Goal: Information Seeking & Learning: Check status

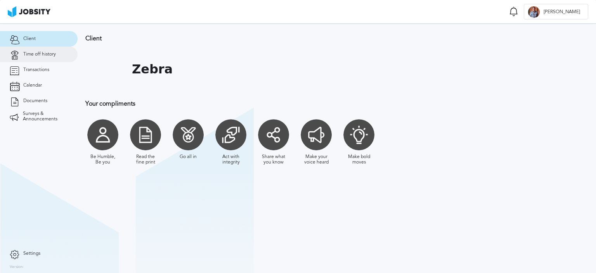
click at [29, 53] on span "Time off history" at bounding box center [39, 54] width 33 height 5
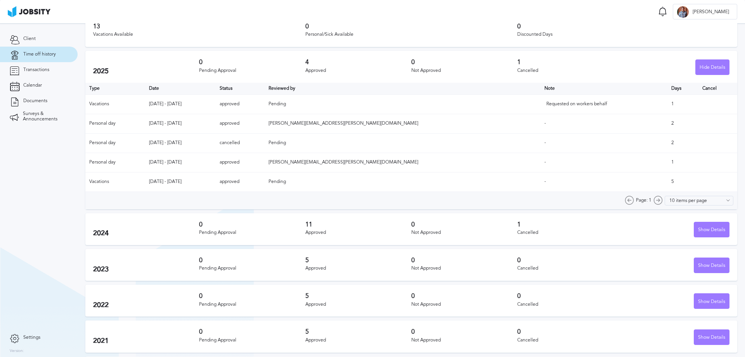
scroll to position [71, 0]
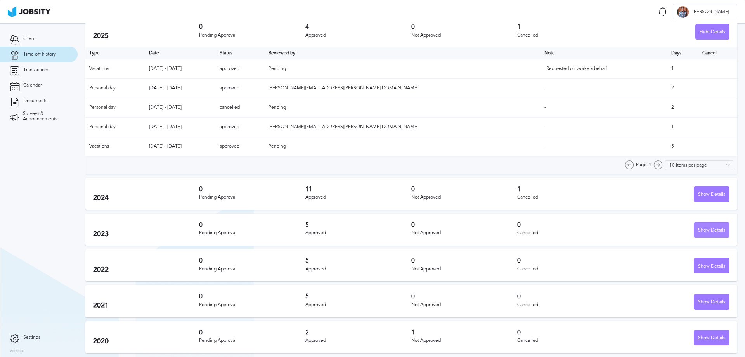
click at [595, 228] on div "Show Details" at bounding box center [711, 230] width 35 height 16
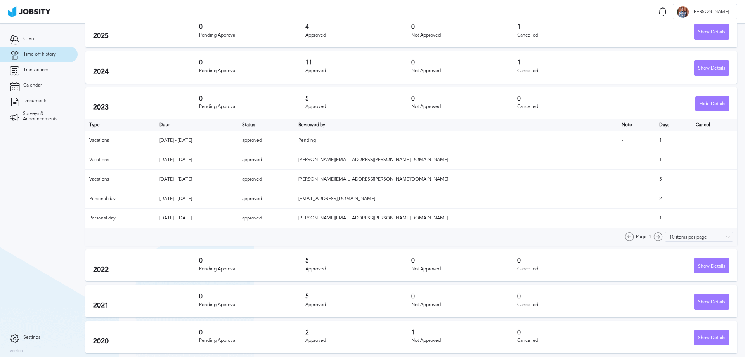
scroll to position [32, 0]
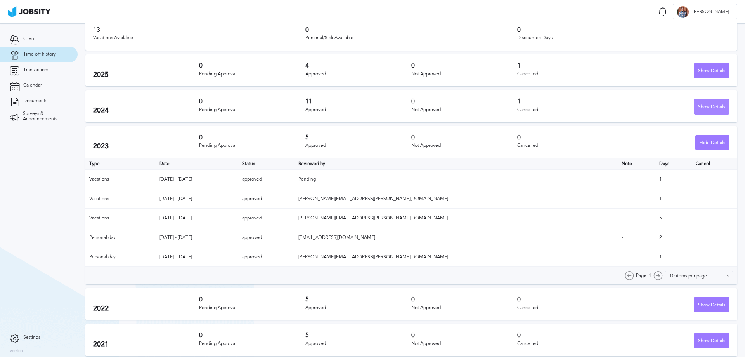
click at [595, 104] on div "Show Details" at bounding box center [711, 107] width 35 height 16
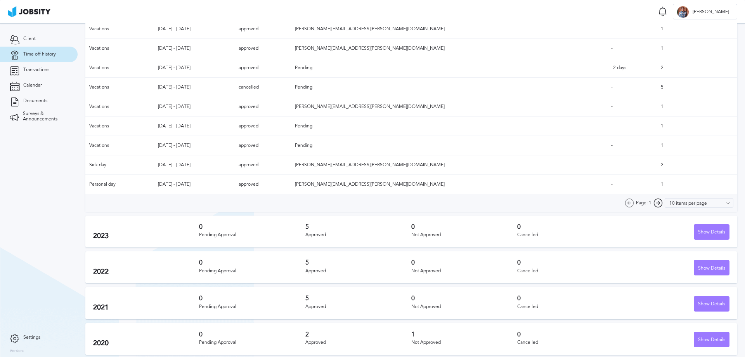
scroll to position [168, 0]
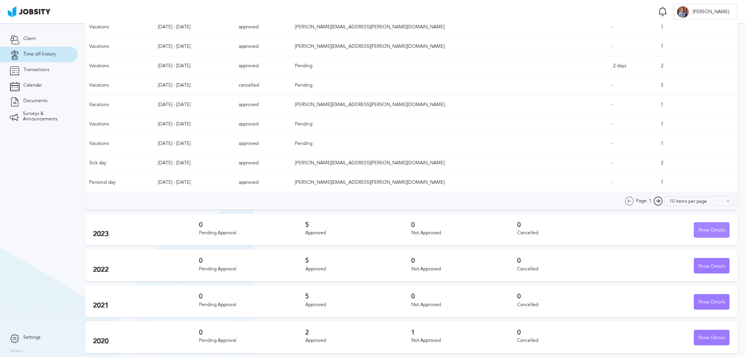
click at [595, 230] on div "Show Details" at bounding box center [711, 230] width 35 height 16
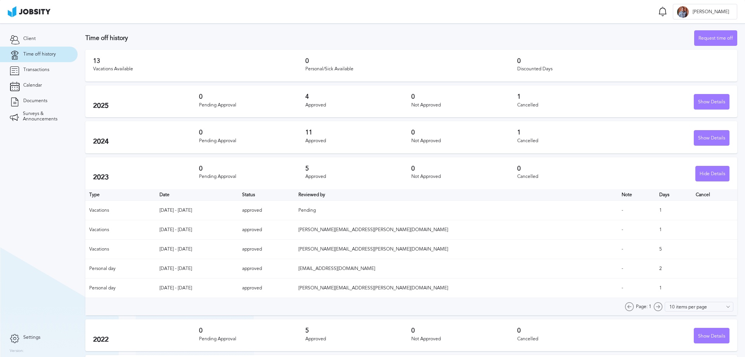
scroll to position [0, 0]
click at [595, 135] on div "Show Details" at bounding box center [711, 139] width 35 height 16
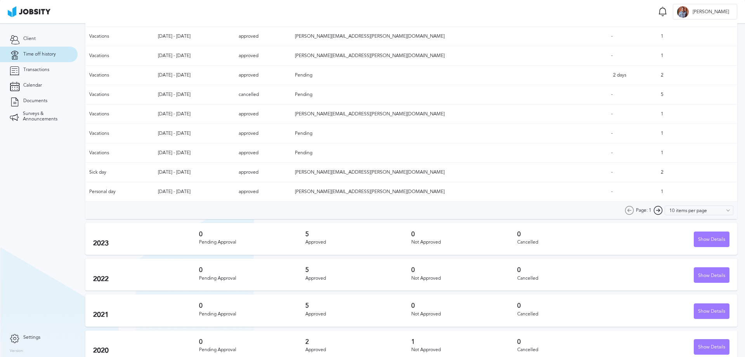
scroll to position [168, 0]
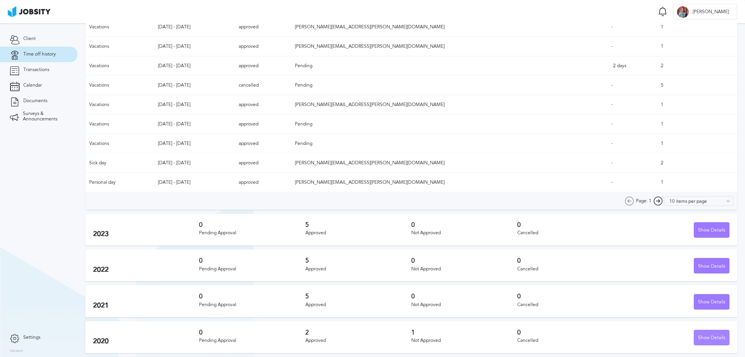
click at [595, 272] on div "Show Details" at bounding box center [711, 338] width 35 height 16
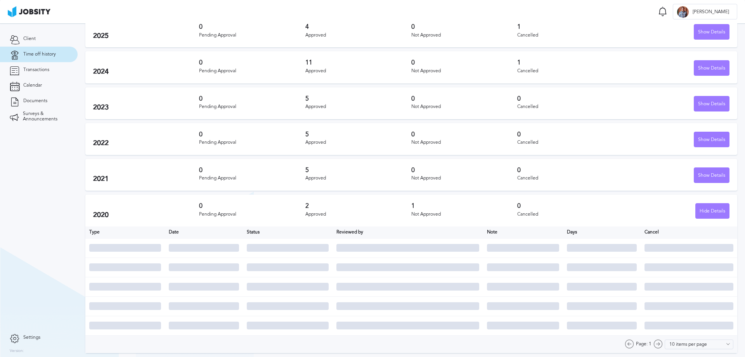
scroll to position [32, 0]
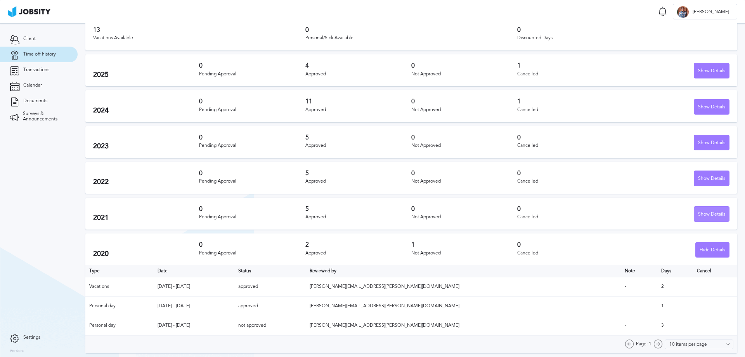
click at [595, 212] on div "Show Details" at bounding box center [711, 214] width 35 height 16
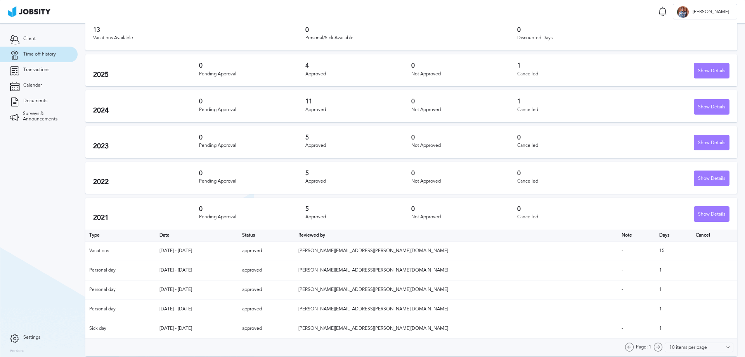
scroll to position [0, 0]
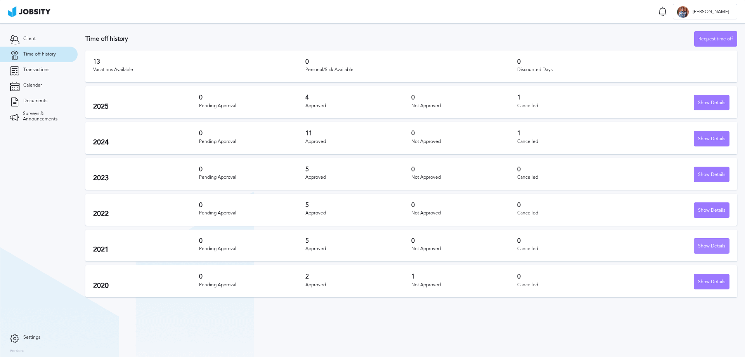
click at [595, 246] on div "Show Details" at bounding box center [711, 246] width 35 height 16
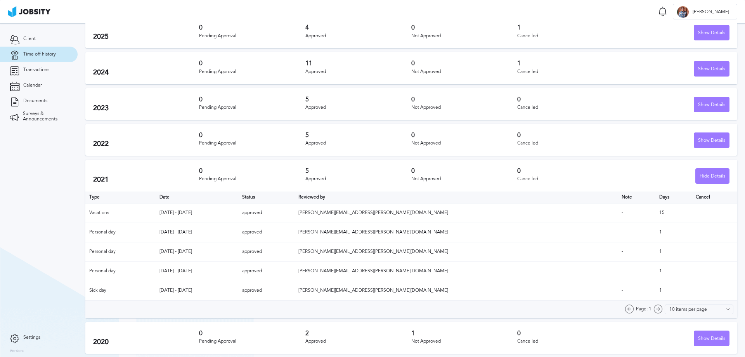
scroll to position [71, 0]
click at [595, 139] on div "Show Details" at bounding box center [711, 140] width 35 height 16
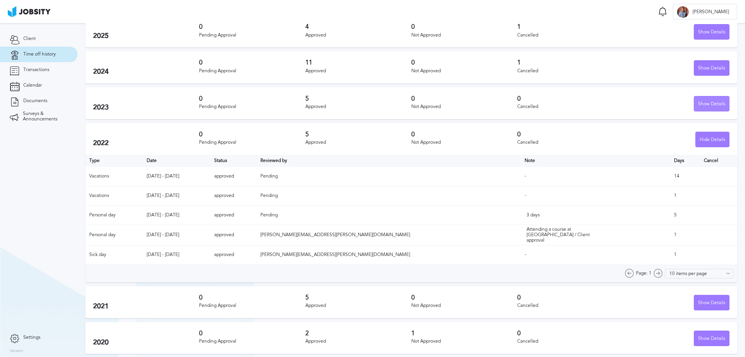
click at [595, 103] on div "Show Details" at bounding box center [711, 104] width 35 height 16
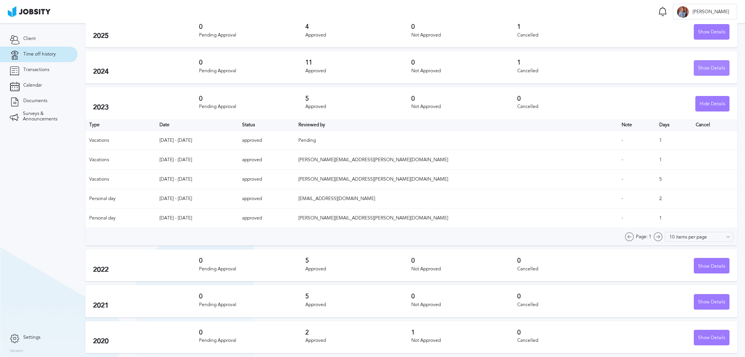
click at [595, 70] on div "Show Details" at bounding box center [711, 69] width 35 height 16
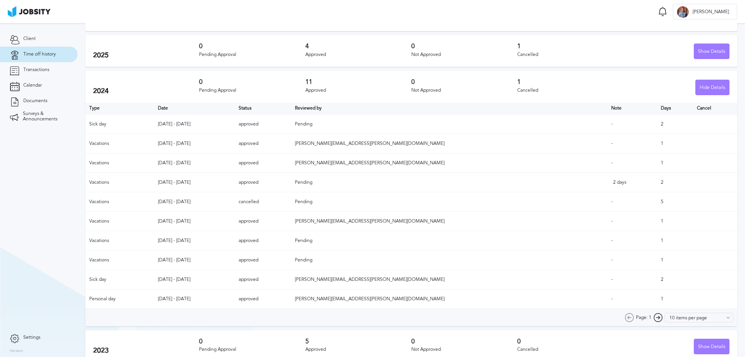
scroll to position [0, 0]
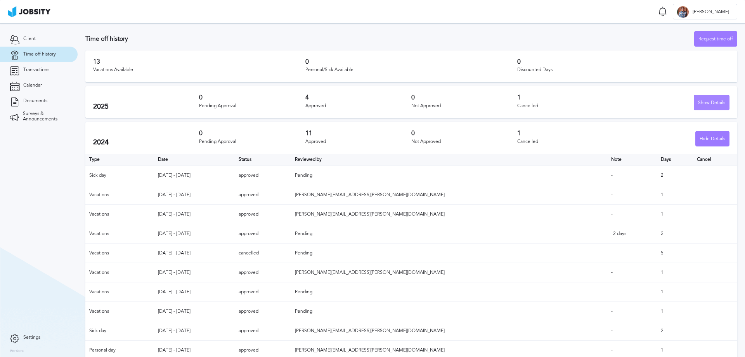
click at [595, 101] on div "Show Details" at bounding box center [711, 103] width 35 height 16
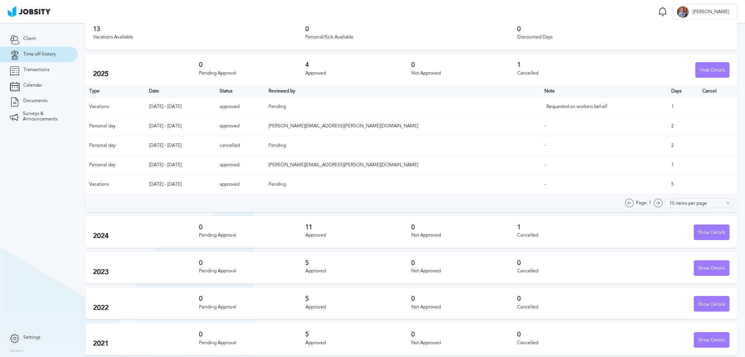
scroll to position [71, 0]
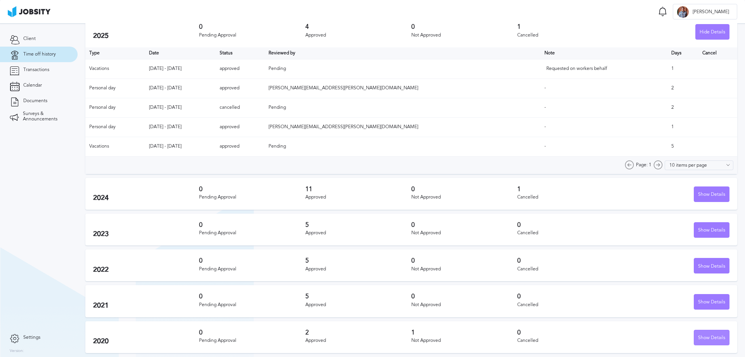
click at [595, 272] on div "Show Details" at bounding box center [711, 338] width 35 height 16
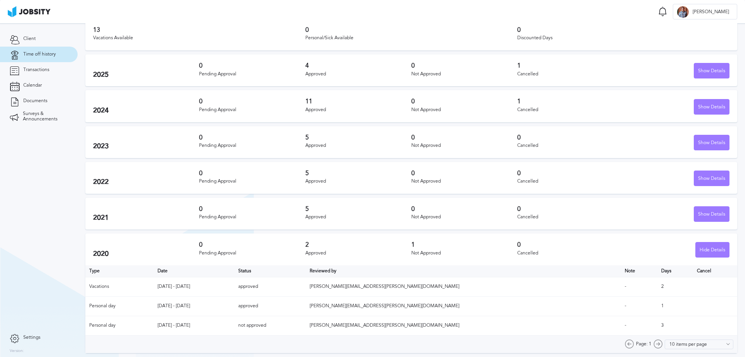
scroll to position [32, 0]
click at [595, 211] on div "Show Details" at bounding box center [711, 214] width 35 height 16
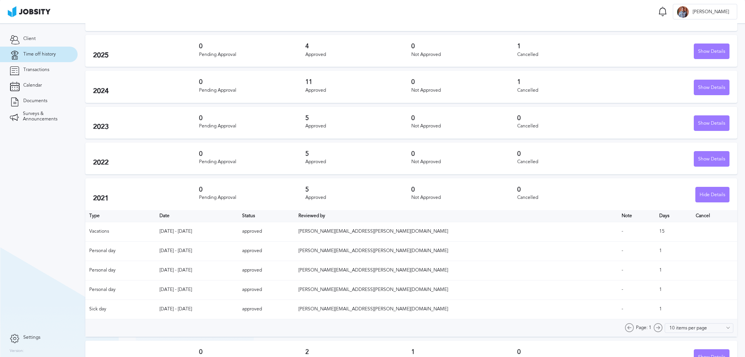
scroll to position [71, 0]
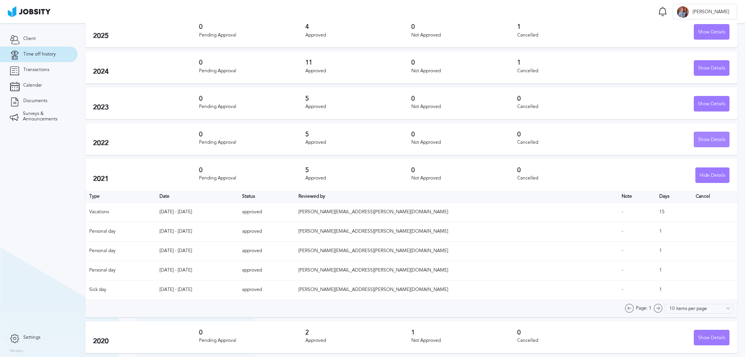
click at [595, 139] on div "Show Details" at bounding box center [711, 140] width 35 height 16
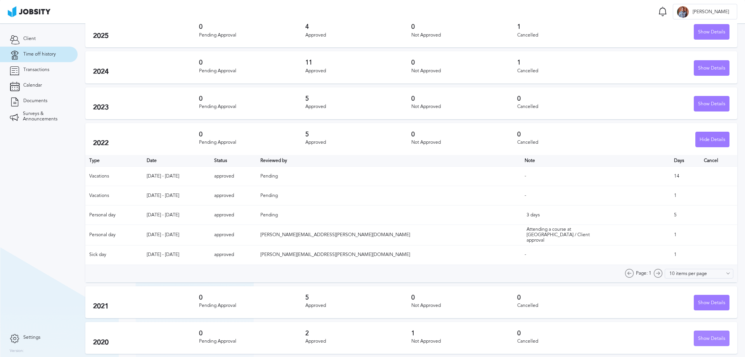
click at [595, 272] on div "Show Details" at bounding box center [711, 339] width 35 height 16
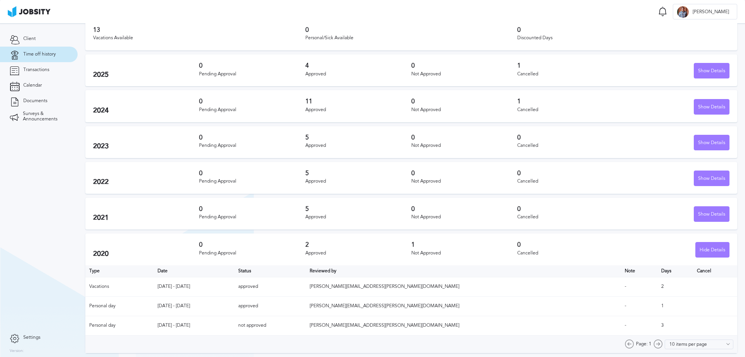
scroll to position [32, 0]
click at [595, 71] on div "Show Details" at bounding box center [711, 71] width 35 height 16
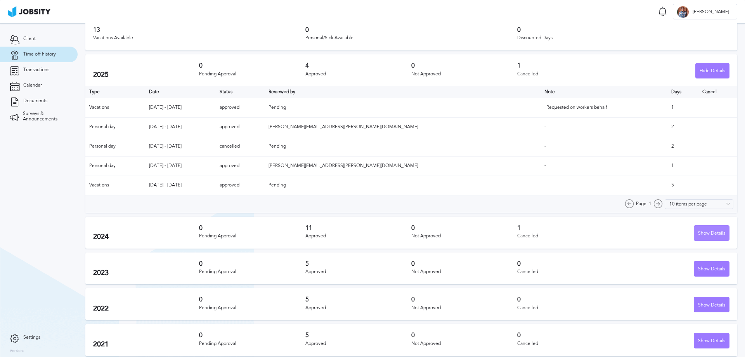
click at [595, 235] on div "Show Details" at bounding box center [711, 233] width 35 height 16
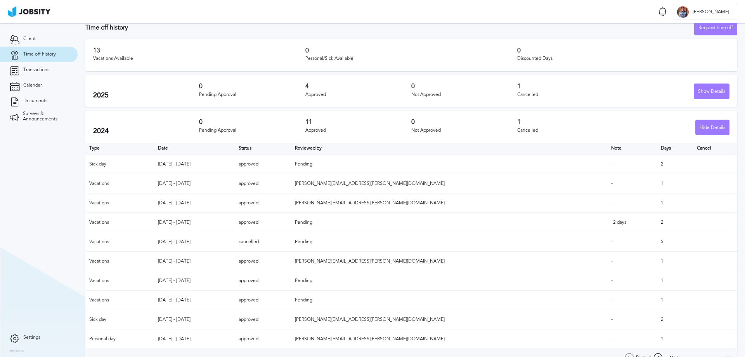
scroll to position [0, 0]
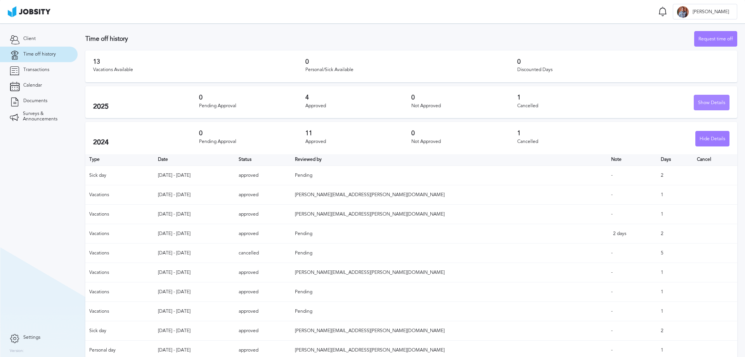
click at [595, 104] on div "Show Details" at bounding box center [711, 103] width 35 height 16
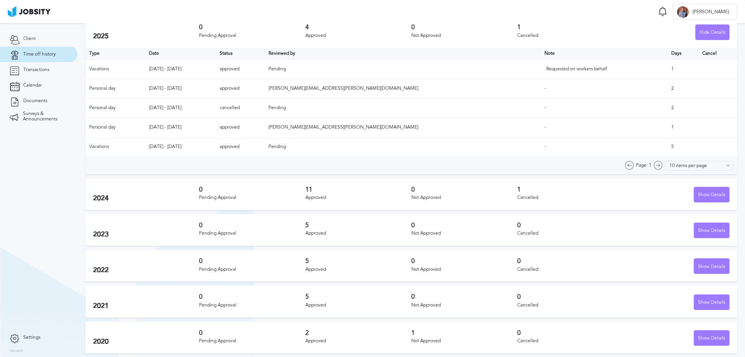
scroll to position [71, 0]
click at [595, 228] on div "Show Details" at bounding box center [711, 230] width 35 height 16
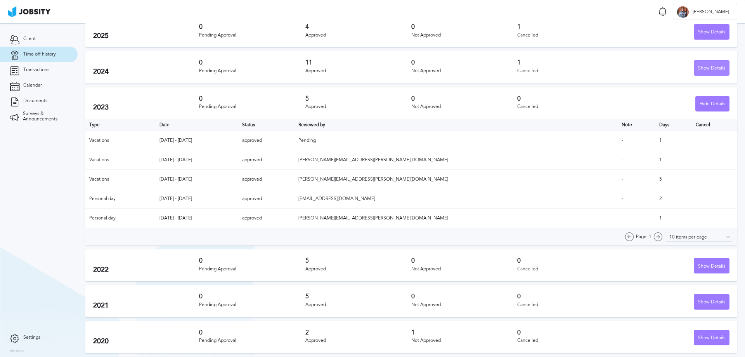
click at [595, 70] on div "Show Details" at bounding box center [711, 69] width 35 height 16
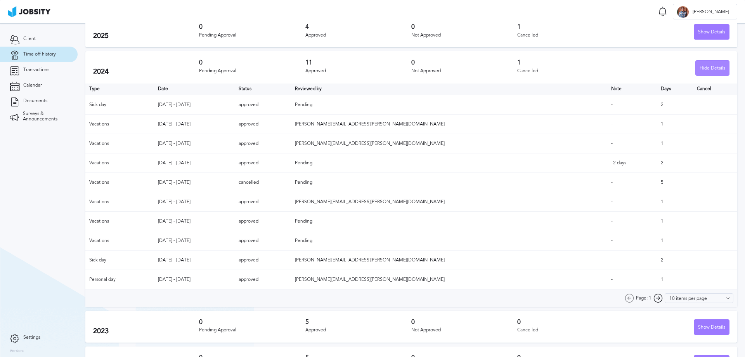
click at [595, 67] on div "Hide Details" at bounding box center [712, 69] width 33 height 16
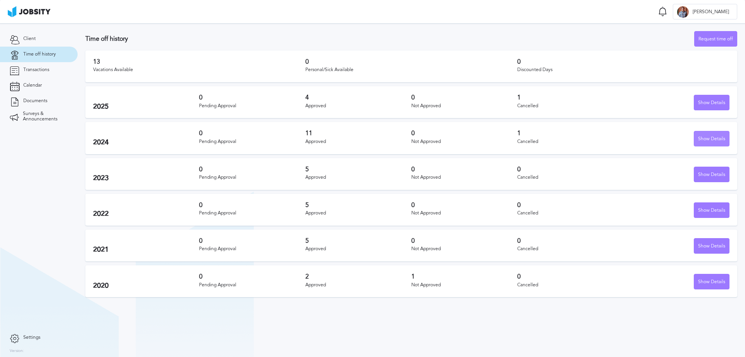
scroll to position [0, 0]
click at [595, 176] on div "Show Details" at bounding box center [711, 175] width 35 height 16
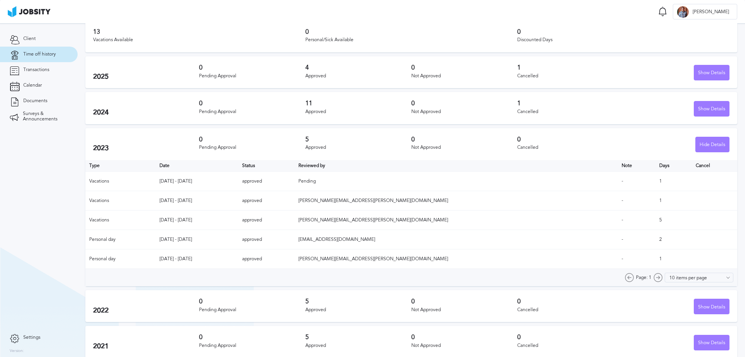
scroll to position [71, 0]
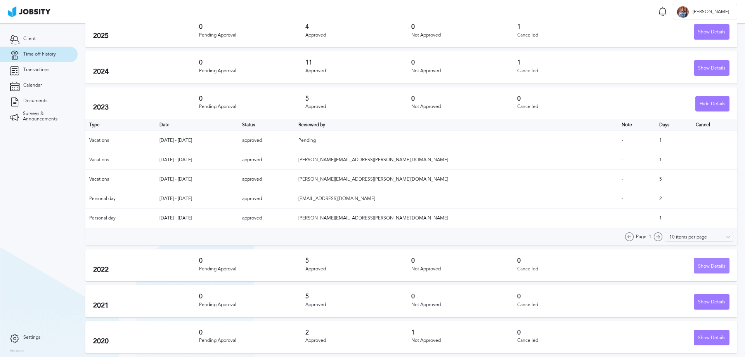
click at [595, 261] on div "Show Details" at bounding box center [711, 266] width 35 height 16
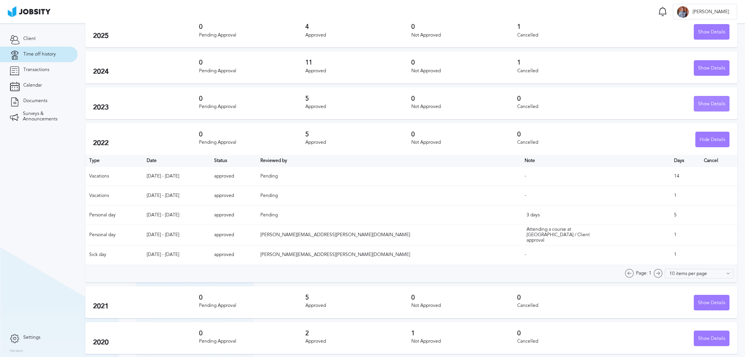
click at [595, 104] on div "Show Details" at bounding box center [711, 104] width 35 height 16
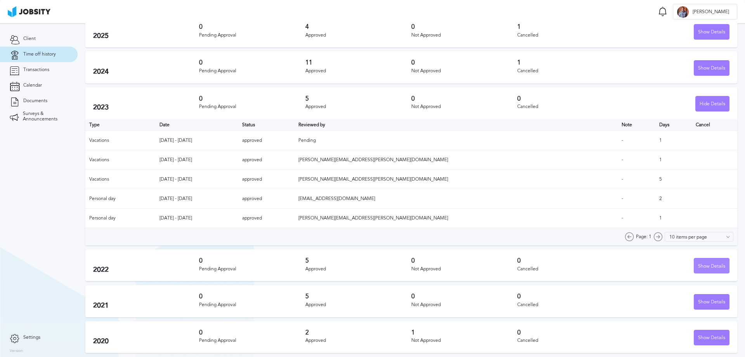
click at [595, 265] on div "Show Details" at bounding box center [711, 266] width 35 height 16
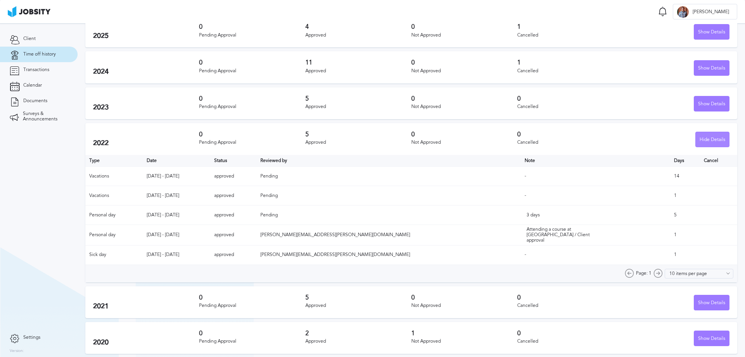
click at [595, 142] on div "Hide Details" at bounding box center [712, 140] width 33 height 16
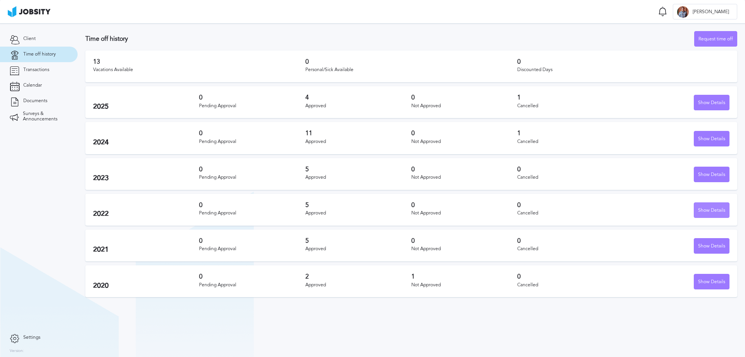
scroll to position [0, 0]
click at [595, 174] on div "Show Details" at bounding box center [711, 175] width 35 height 16
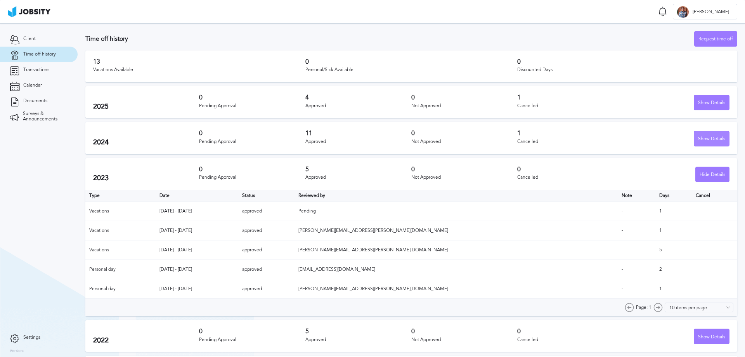
click at [595, 137] on div "Show Details" at bounding box center [711, 139] width 35 height 16
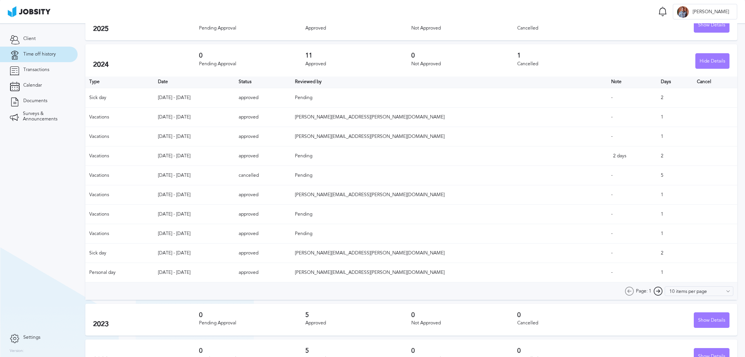
scroll to position [168, 0]
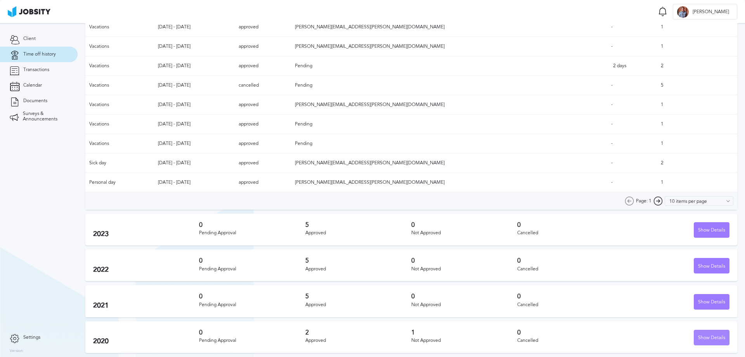
click at [595, 272] on div "Show Details" at bounding box center [711, 338] width 35 height 16
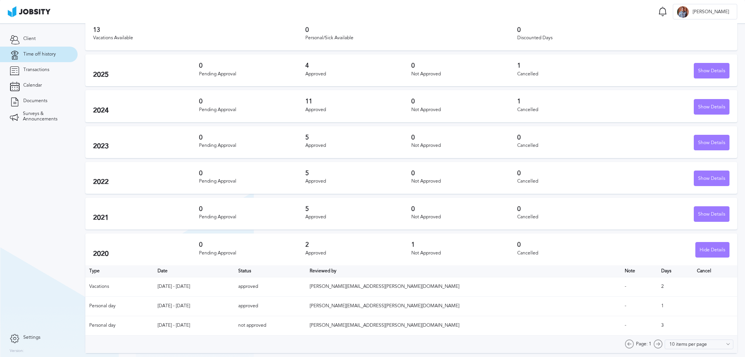
scroll to position [32, 0]
click at [595, 215] on div "Show Details" at bounding box center [711, 214] width 35 height 16
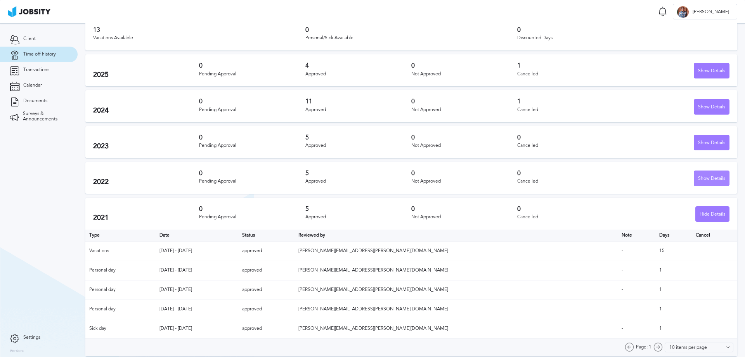
click at [595, 179] on div "Show Details" at bounding box center [711, 179] width 35 height 16
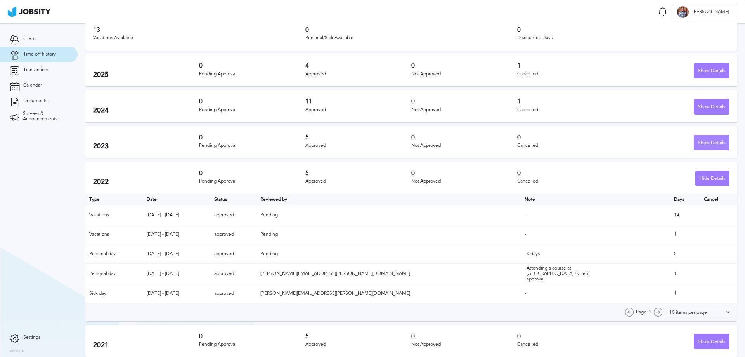
click at [595, 147] on div "Show Details" at bounding box center [711, 143] width 35 height 16
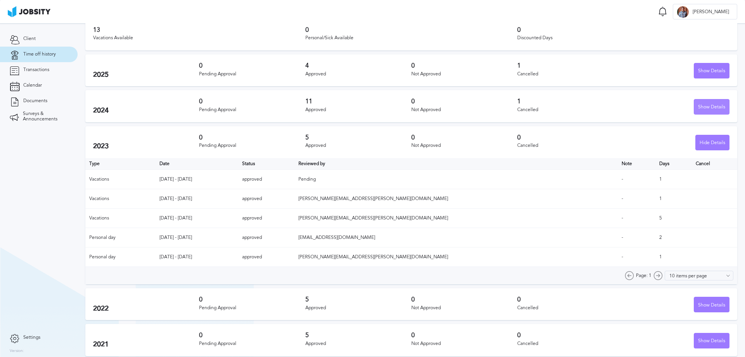
click at [595, 104] on div "Show Details" at bounding box center [711, 107] width 35 height 16
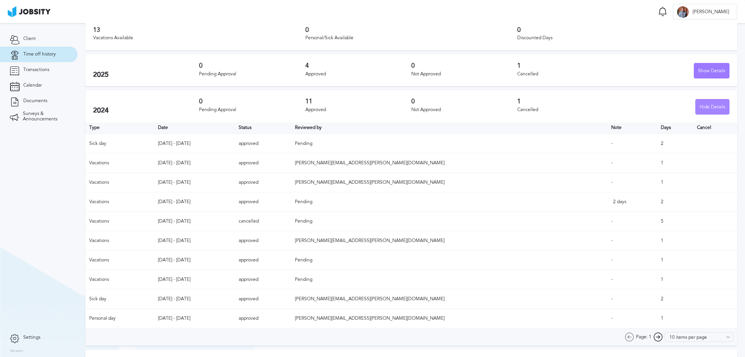
click at [595, 107] on div "Hide Details" at bounding box center [712, 107] width 33 height 16
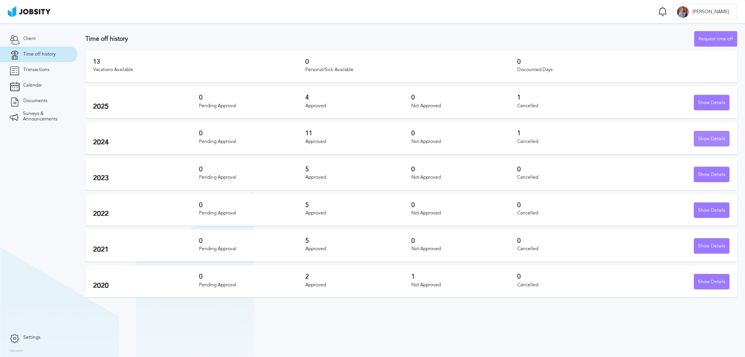
scroll to position [0, 0]
click at [595, 170] on div "Show Details" at bounding box center [711, 175] width 35 height 16
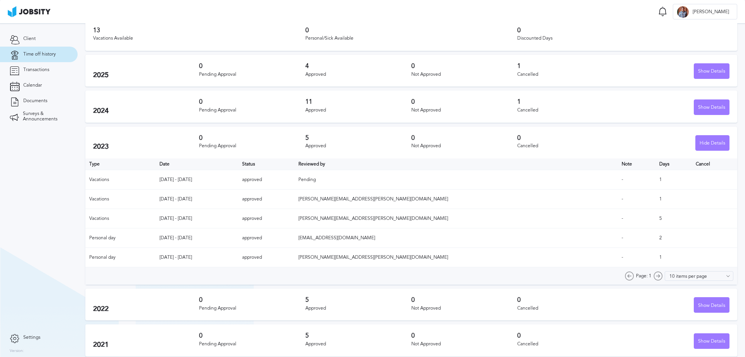
scroll to position [71, 0]
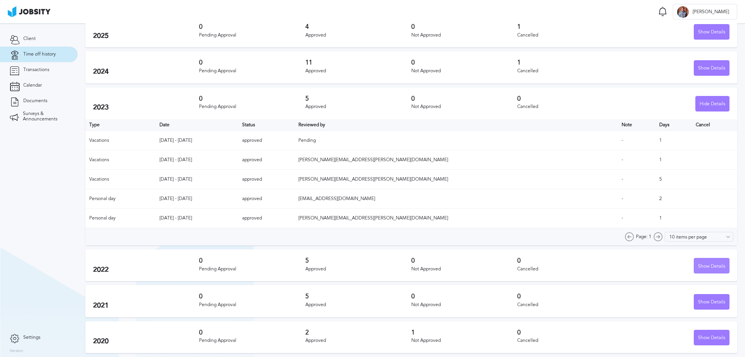
click at [595, 267] on div "Show Details" at bounding box center [711, 266] width 35 height 16
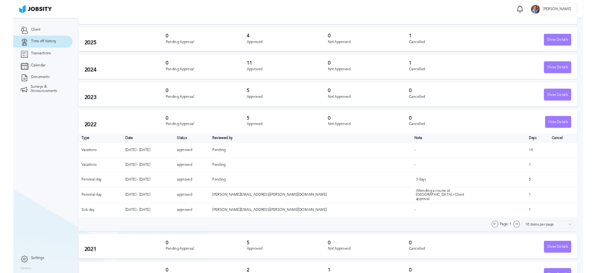
scroll to position [0, 0]
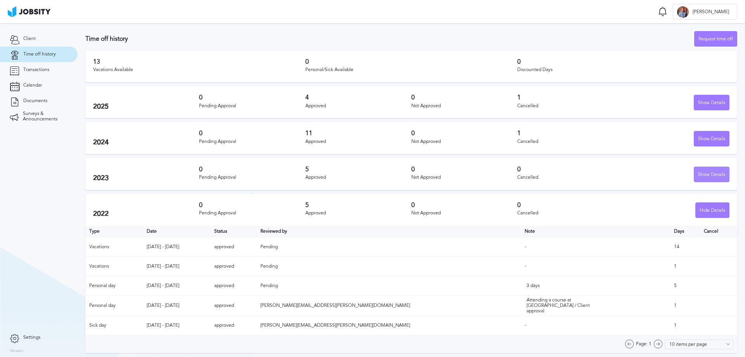
click at [595, 173] on div "Show Details" at bounding box center [711, 175] width 35 height 16
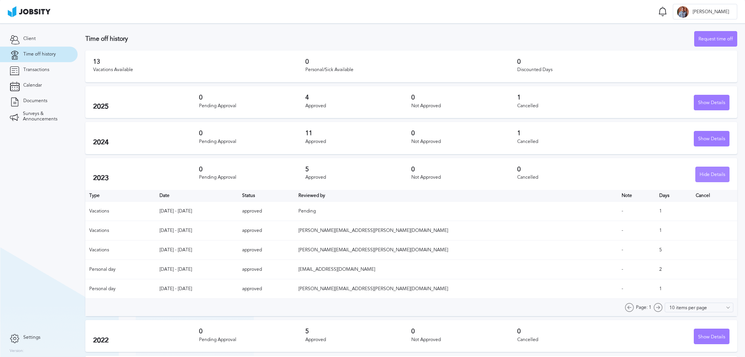
click at [595, 172] on div "Hide Details" at bounding box center [712, 175] width 33 height 16
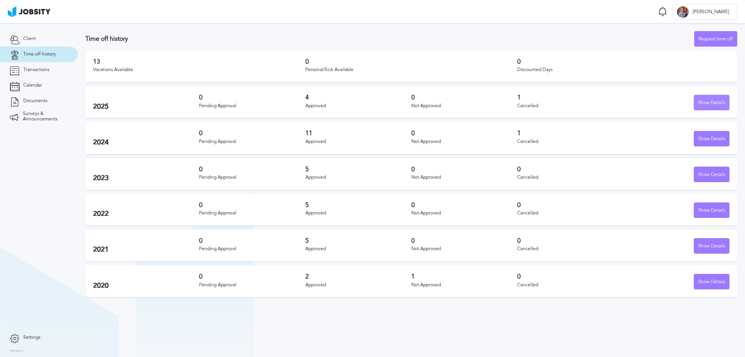
click at [595, 104] on div "Show Details" at bounding box center [711, 103] width 35 height 16
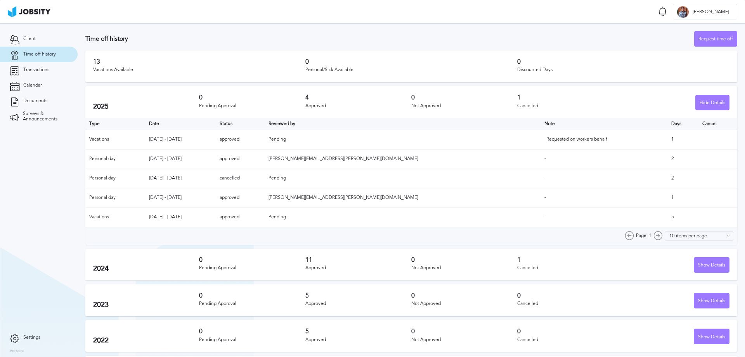
click at [595, 139] on td "Requested on workers behalf" at bounding box center [603, 139] width 127 height 19
